Goal: Information Seeking & Learning: Learn about a topic

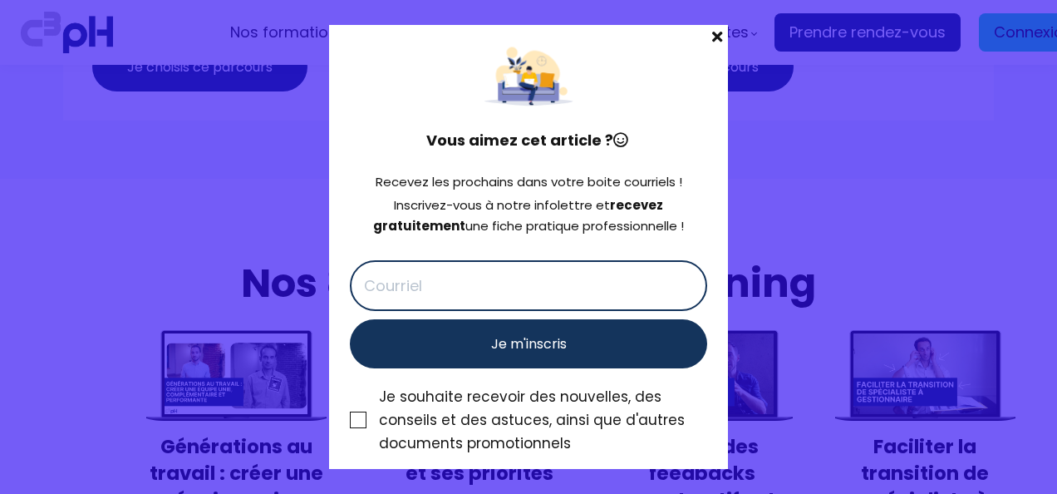
scroll to position [5994, 0]
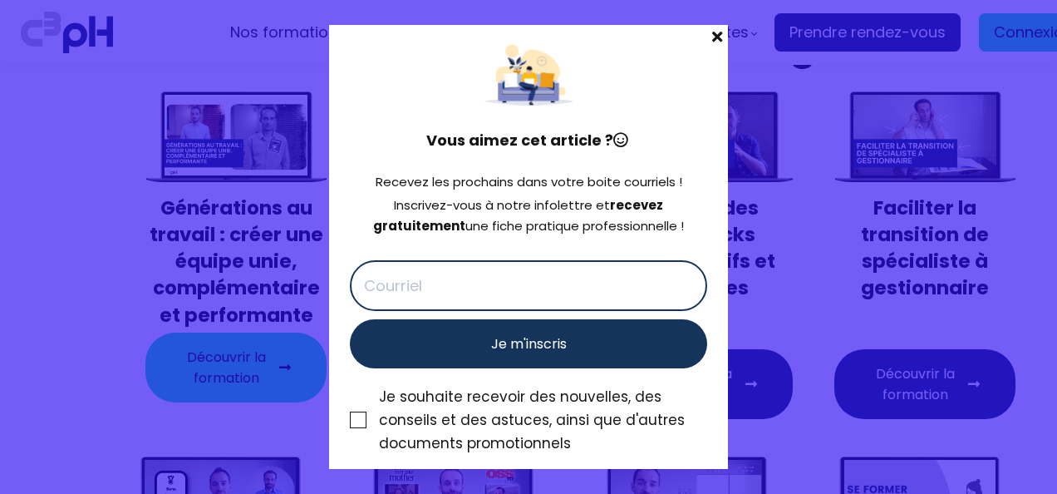
click at [712, 43] on span at bounding box center [718, 36] width 22 height 23
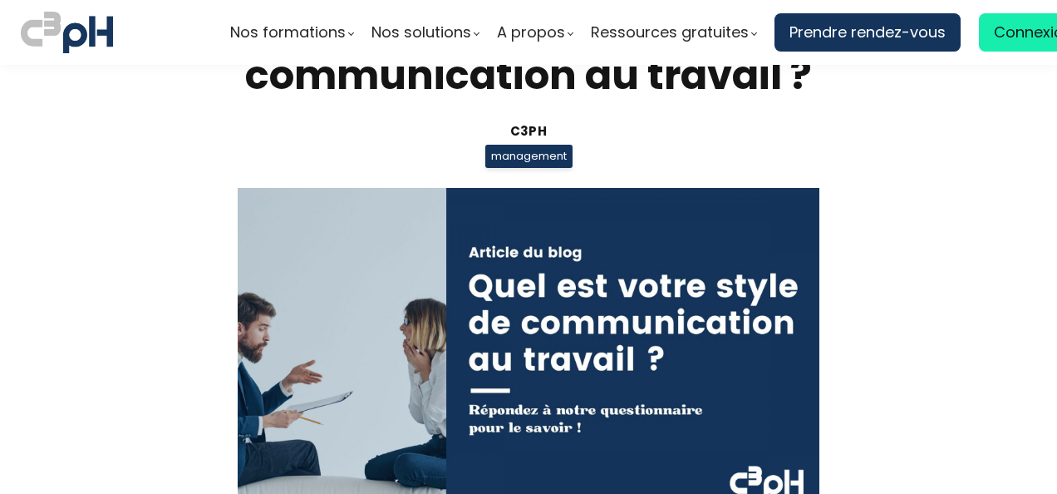
scroll to position [0, 0]
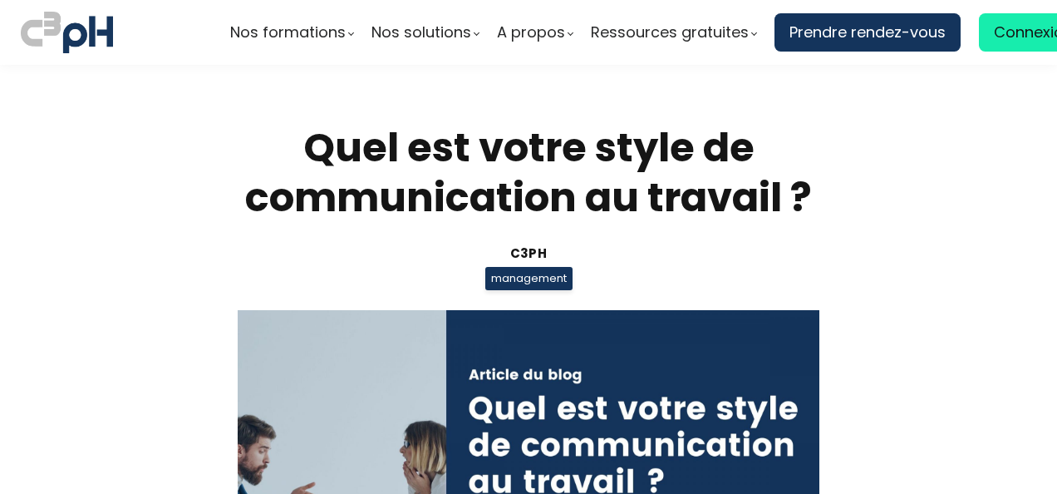
click at [544, 236] on div "Quel est votre style de communication au travail ? C3pH management" at bounding box center [528, 380] width 773 height 515
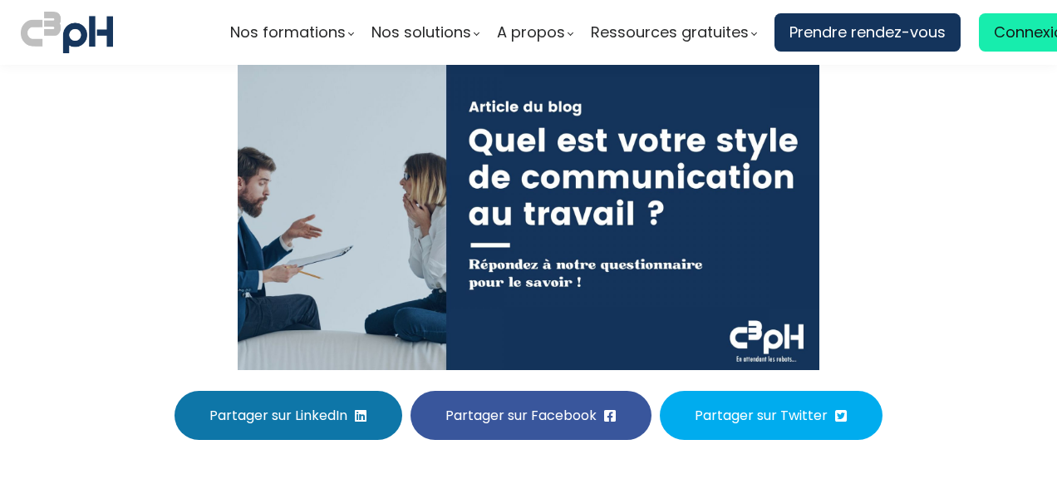
scroll to position [284, 0]
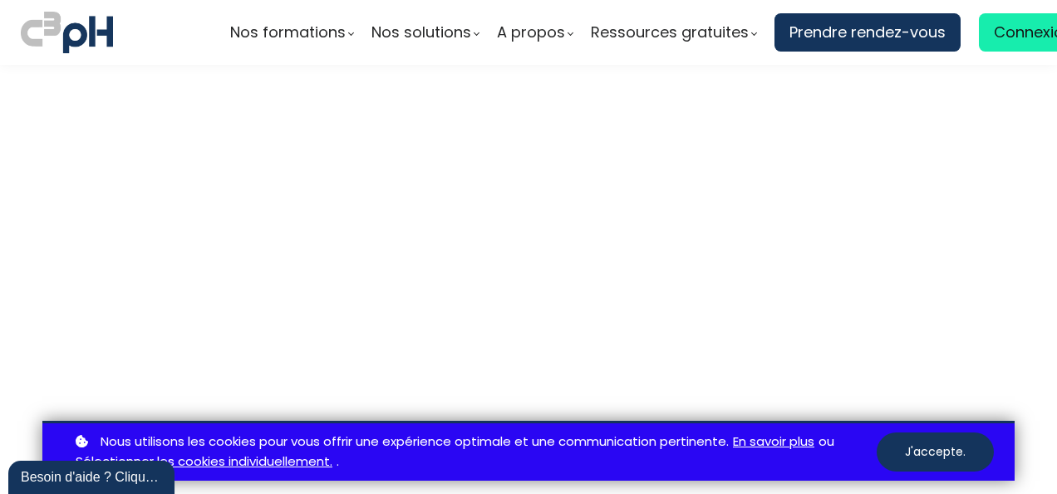
scroll to position [4385, 0]
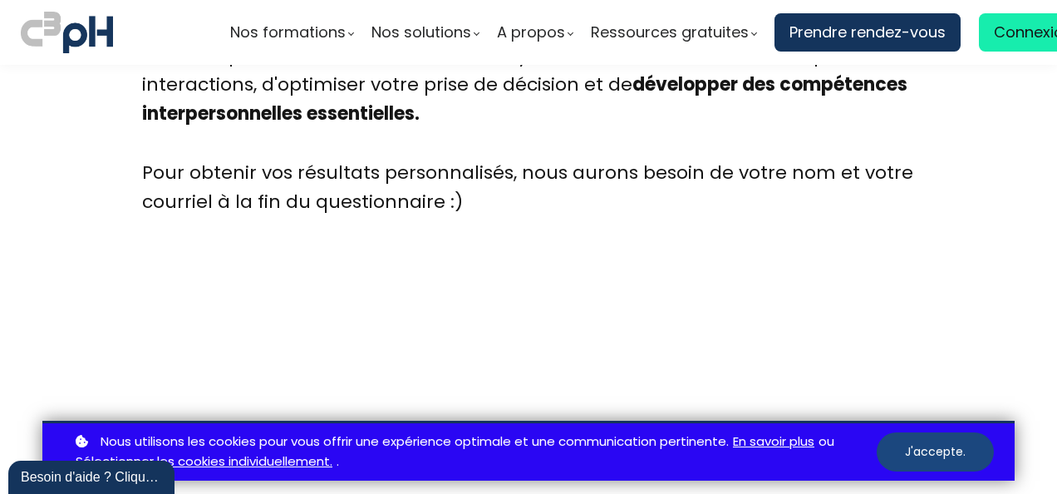
click at [913, 442] on button "J'accepte." at bounding box center [935, 451] width 117 height 39
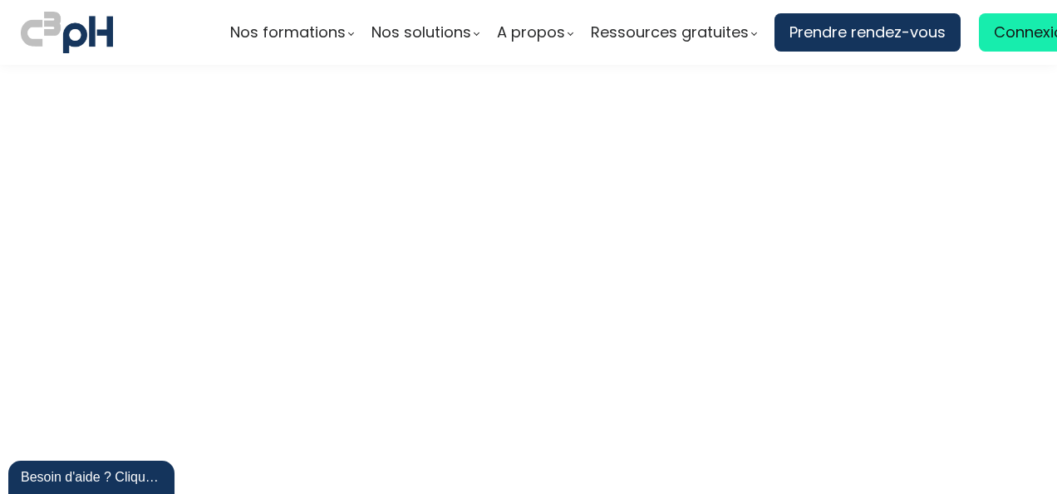
scroll to position [4657, 0]
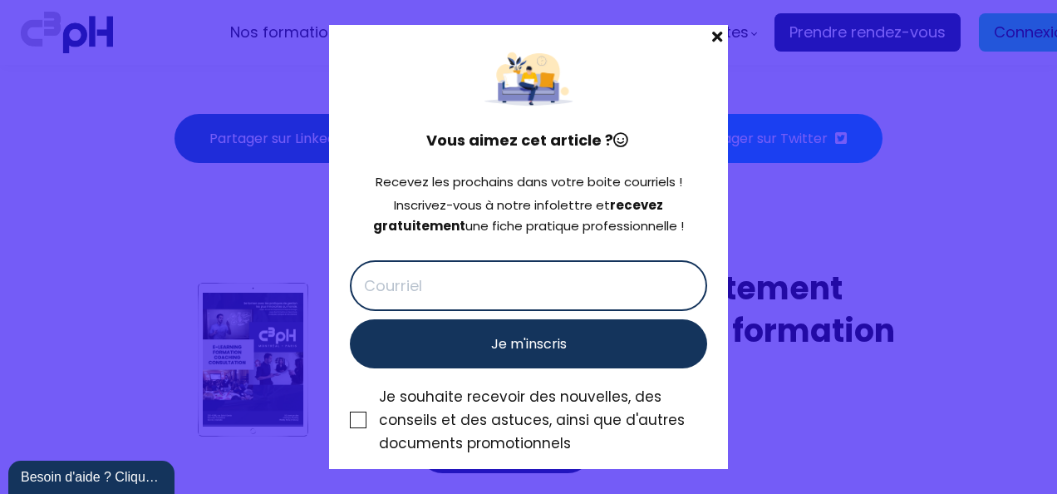
scroll to position [7842, 0]
click at [719, 40] on span at bounding box center [718, 36] width 22 height 23
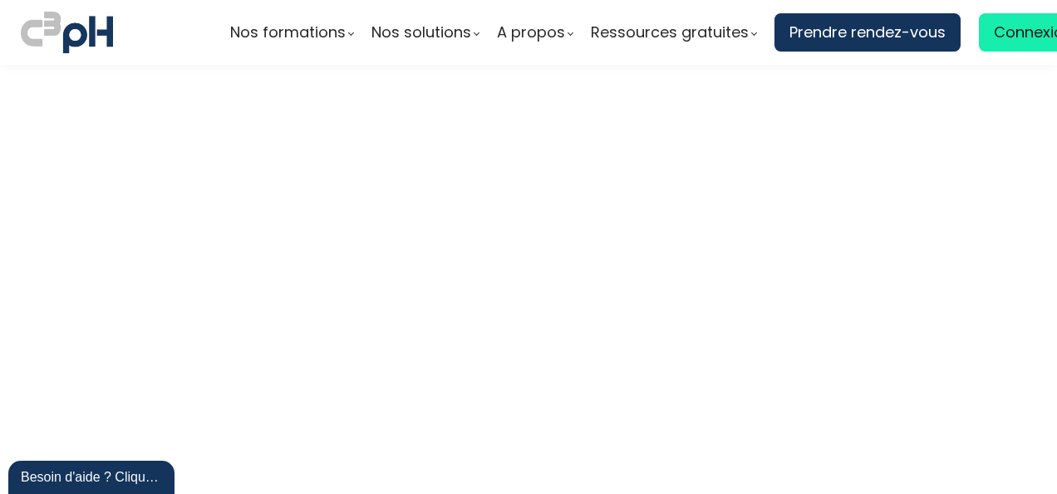
scroll to position [6455, 0]
